Goal: Task Accomplishment & Management: Manage account settings

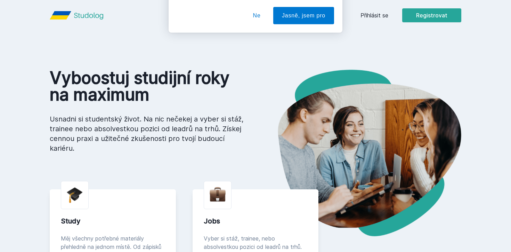
click at [374, 9] on div "Chceš dostávat tipy ohledně studia, nových testů, hodnocení učitelů a předmětů?…" at bounding box center [255, 31] width 511 height 62
click at [374, 19] on div "Chceš dostávat tipy ohledně studia, nových testů, hodnocení učitelů a předmětů?…" at bounding box center [255, 31] width 511 height 62
click at [249, 41] on button "Ne" at bounding box center [257, 44] width 25 height 17
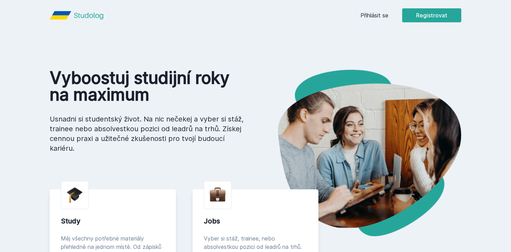
click at [381, 17] on link "Přihlásit se" at bounding box center [375, 15] width 28 height 8
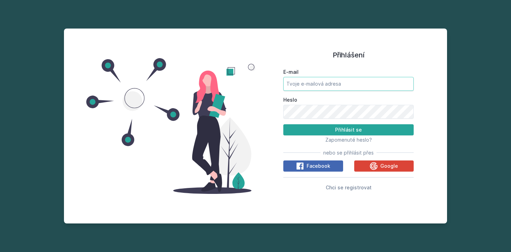
click at [323, 79] on input "E-mail" at bounding box center [349, 84] width 130 height 14
click at [344, 137] on span "Zapomenuté heslo?" at bounding box center [349, 140] width 47 height 6
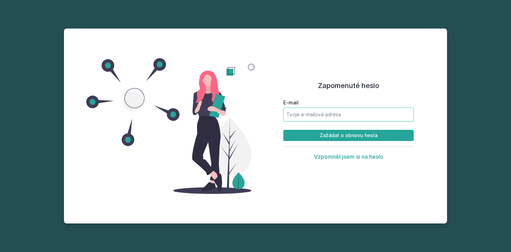
click at [333, 115] on input "E-mail" at bounding box center [349, 115] width 130 height 14
click at [284, 130] on button "Zažádat o obnovu hesla" at bounding box center [349, 135] width 130 height 11
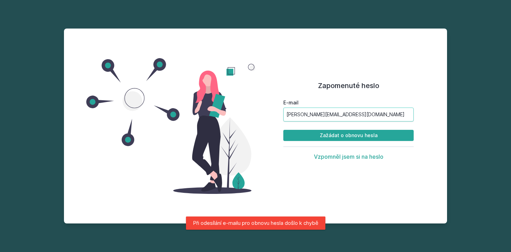
drag, startPoint x: 376, startPoint y: 118, endPoint x: 221, endPoint y: 125, distance: 155.3
click at [225, 123] on div "Zapomenuté heslo E-mail laurika.karasova@gmail.com Zažádat o obnovu hesla Vzpom…" at bounding box center [256, 126] width 384 height 195
drag, startPoint x: 388, startPoint y: 113, endPoint x: 322, endPoint y: 110, distance: 66.5
click at [322, 110] on input "laurika.karasova@gmail.com" at bounding box center [349, 115] width 130 height 14
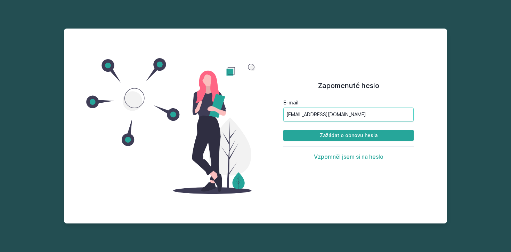
click at [298, 114] on input "karlo08@vse.cz" at bounding box center [349, 115] width 130 height 14
type input "[EMAIL_ADDRESS][DOMAIN_NAME]"
click at [284, 130] on button "Zažádat o obnovu hesla" at bounding box center [349, 135] width 130 height 11
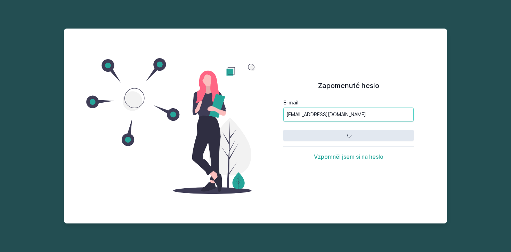
drag, startPoint x: 298, startPoint y: 116, endPoint x: 231, endPoint y: 116, distance: 67.5
click at [231, 116] on div "Zapomenuté heslo E-mail karl08@vse.cz Zažádat o obnovu hesla Vzpomněl jsem si n…" at bounding box center [256, 126] width 384 height 195
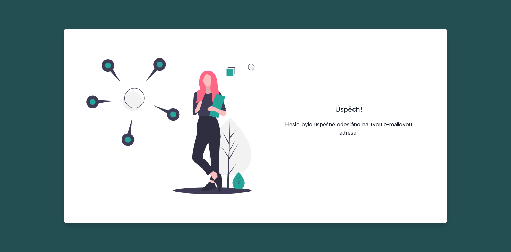
click at [290, 119] on div "Úspěch! Heslo bylo úspěšně odesláno na tvou e-mailovou adresu." at bounding box center [349, 120] width 130 height 33
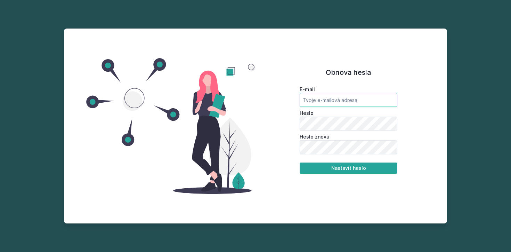
click at [367, 101] on input "email" at bounding box center [349, 100] width 98 height 14
type input "[EMAIL_ADDRESS][DOMAIN_NAME]"
click at [365, 164] on button "Nastavit heslo" at bounding box center [349, 167] width 98 height 11
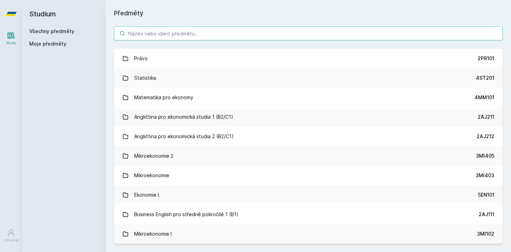
click at [203, 38] on input "search" at bounding box center [308, 33] width 389 height 14
paste input "1MT461"
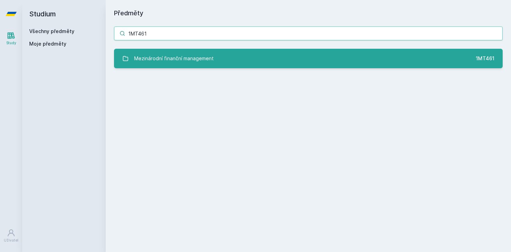
type input "1MT461"
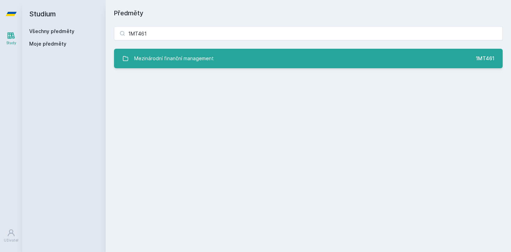
click at [204, 52] on div "Mezinárodní finanční management" at bounding box center [174, 58] width 80 height 14
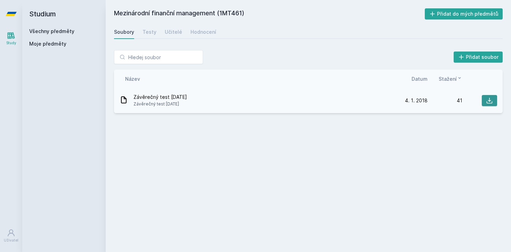
click at [490, 105] on button at bounding box center [489, 100] width 15 height 11
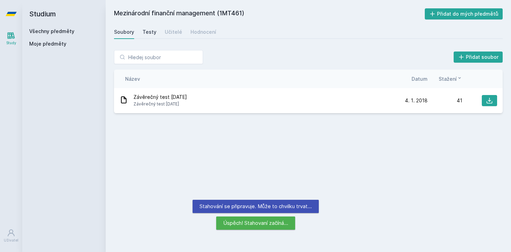
click at [148, 33] on div "Testy" at bounding box center [150, 32] width 14 height 7
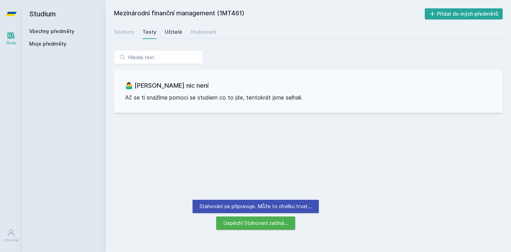
click at [166, 32] on div "Učitelé" at bounding box center [173, 32] width 17 height 7
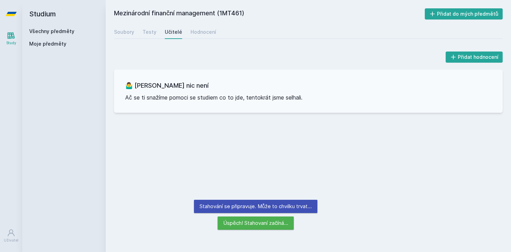
click at [205, 40] on div "Mezinárodní finanční management (1MT461) Přidat do mých předmětů [GEOGRAPHIC_DA…" at bounding box center [308, 125] width 389 height 235
click at [205, 37] on link "Hodnocení" at bounding box center [204, 32] width 26 height 14
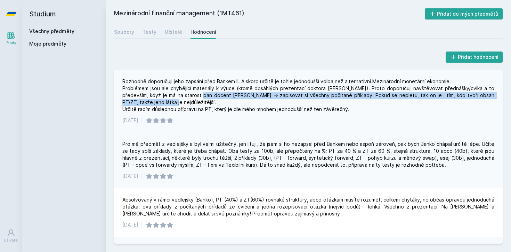
drag, startPoint x: 188, startPoint y: 97, endPoint x: 303, endPoint y: 103, distance: 115.7
click at [306, 105] on div "Rozhodně doporučuji jeho zapsání před Bankem II. A skoro určitě je tohle jednod…" at bounding box center [308, 95] width 372 height 35
click at [347, 96] on div "Rozhodně doporučuji jeho zapsání před Bankem II. A skoro určitě je tohle jednod…" at bounding box center [308, 95] width 372 height 35
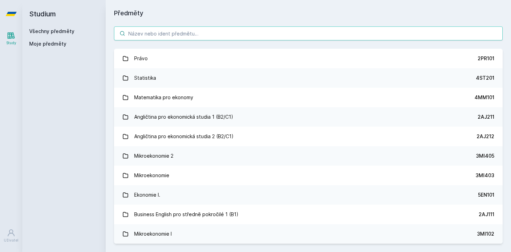
click at [217, 34] on input "search" at bounding box center [308, 33] width 389 height 14
paste input "1MT301"
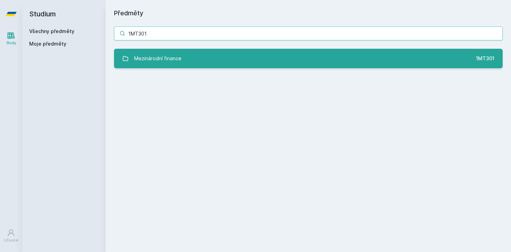
type input "1MT301"
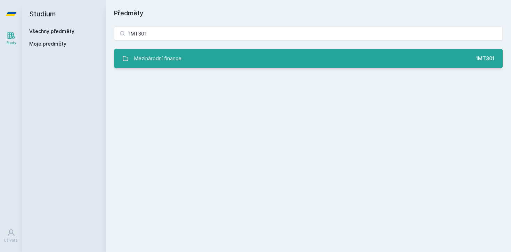
click at [165, 56] on div "Mezinárodní finance" at bounding box center [157, 58] width 47 height 14
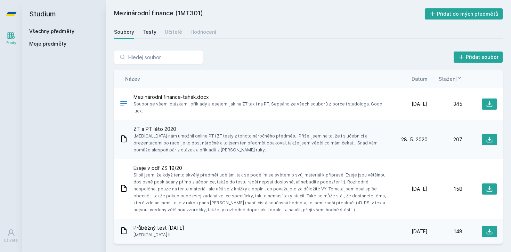
click at [152, 35] on div "Testy" at bounding box center [150, 32] width 14 height 7
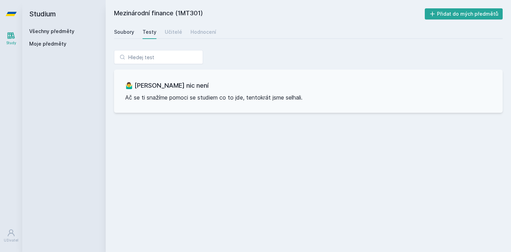
click at [130, 31] on div "Soubory" at bounding box center [124, 32] width 20 height 7
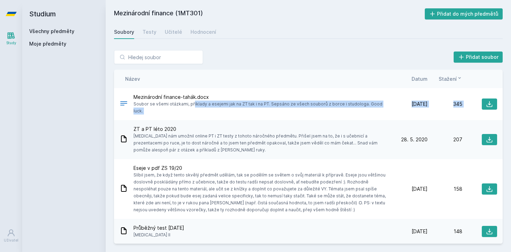
drag, startPoint x: 163, startPoint y: 105, endPoint x: 340, endPoint y: 116, distance: 177.5
click at [340, 117] on div "Mezinárodní finance-tahák.docx Soubor se všemi otázkami, příklady a esejemi jak…" at bounding box center [308, 166] width 389 height 156
click at [494, 100] on button at bounding box center [489, 103] width 15 height 11
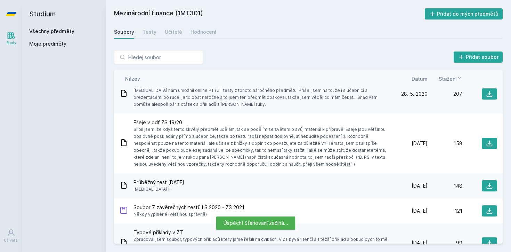
scroll to position [51, 0]
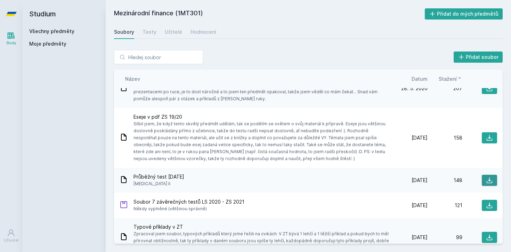
click at [488, 177] on button at bounding box center [489, 180] width 15 height 11
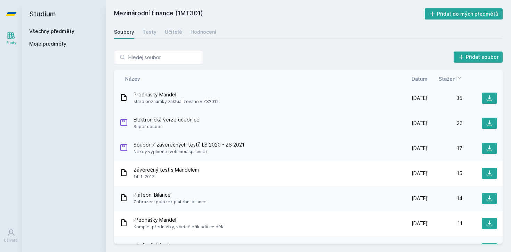
scroll to position [248, 0]
